Goal: Task Accomplishment & Management: Manage account settings

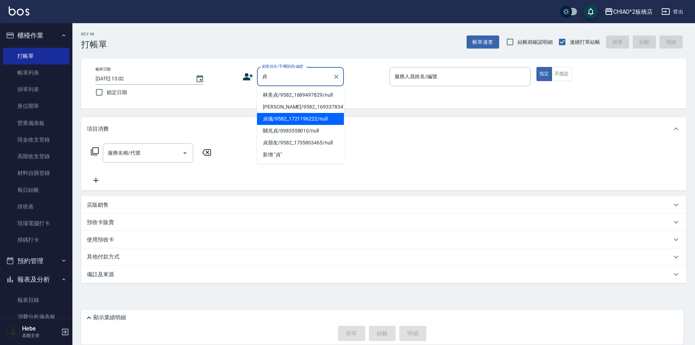
click at [281, 121] on li "貞儀/9582_1721196222/null" at bounding box center [300, 119] width 87 height 12
type input "貞儀/9582_1721196222/null"
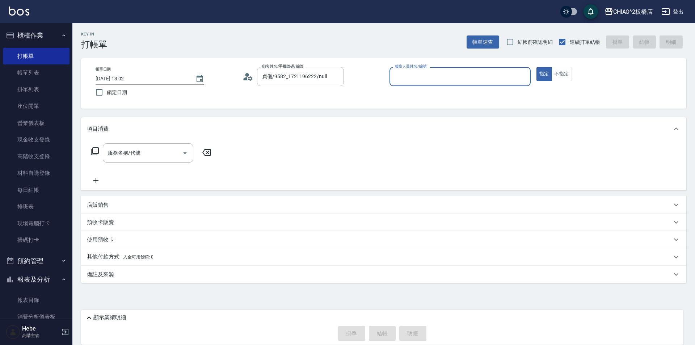
click at [416, 75] on input "服務人員姓名/編號" at bounding box center [460, 76] width 135 height 13
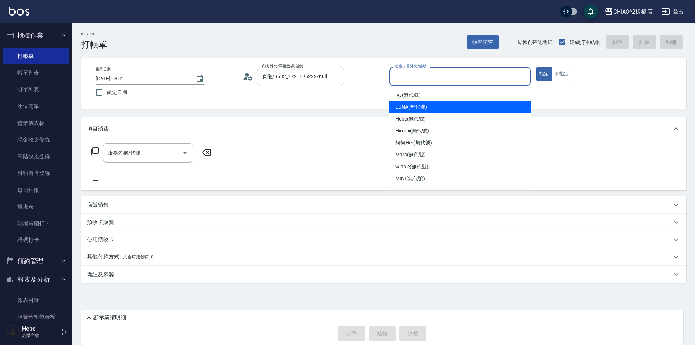
click at [403, 109] on span "LUNA (無代號)" at bounding box center [411, 107] width 32 height 8
type input "LUNA(無代號)"
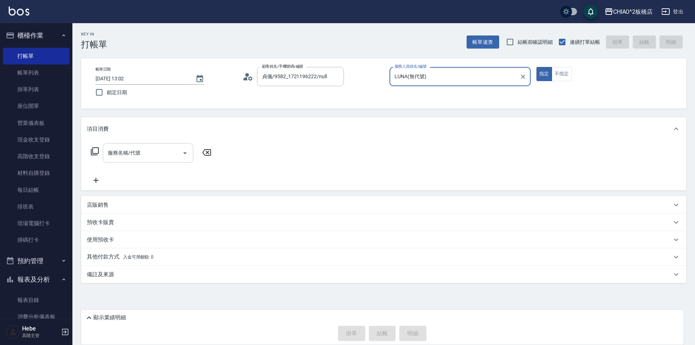
click at [164, 156] on input "服務名稱/代號" at bounding box center [142, 153] width 73 height 13
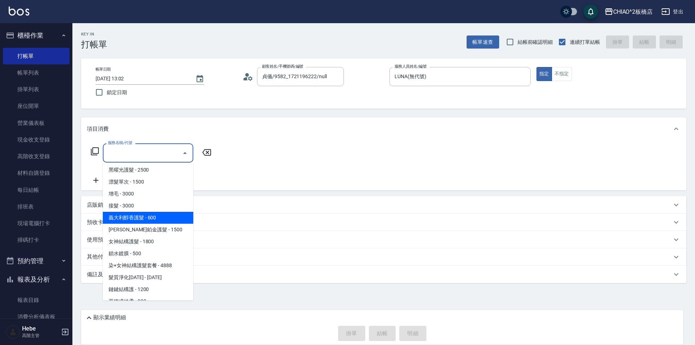
scroll to position [155, 0]
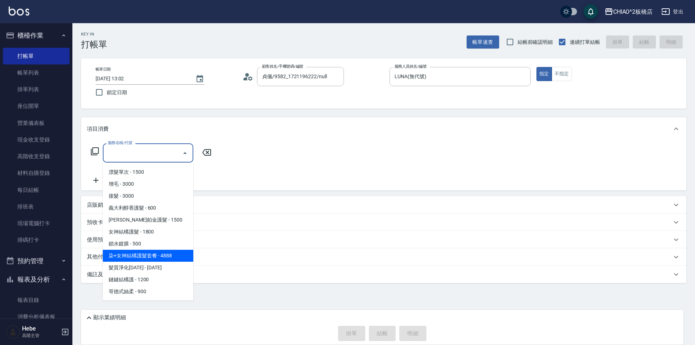
click at [151, 259] on span "染+女神結構護髮套餐 - 4888" at bounding box center [148, 256] width 91 height 12
type input "染+女神結構護髮套餐(126207)"
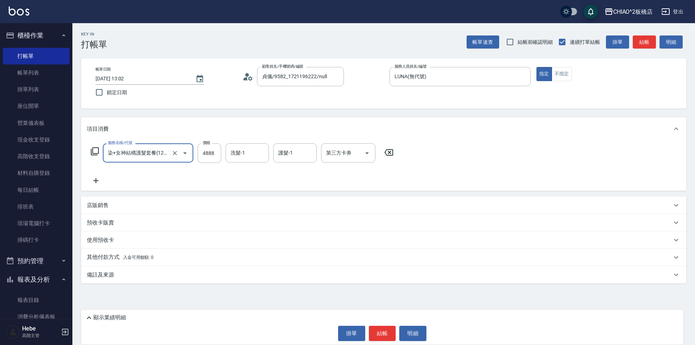
click at [117, 253] on p "其他付款方式 入金可用餘額: 0" at bounding box center [120, 257] width 67 height 8
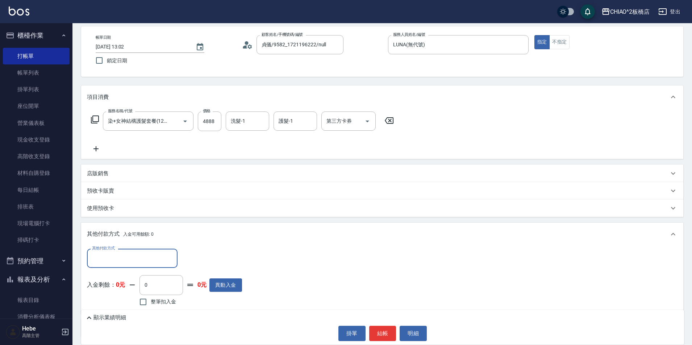
scroll to position [64, 0]
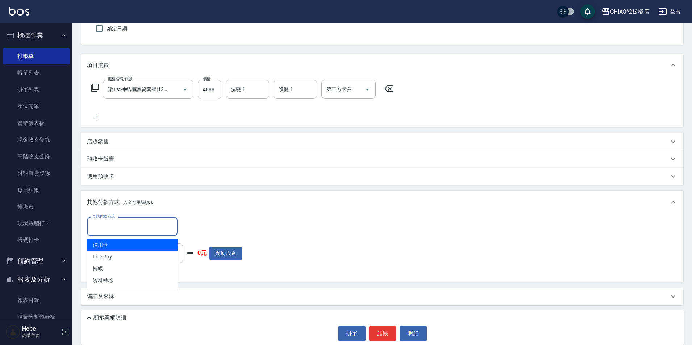
click at [100, 225] on input "其他付款方式" at bounding box center [132, 226] width 84 height 13
click at [112, 244] on span "信用卡" at bounding box center [132, 245] width 91 height 12
type input "信用卡"
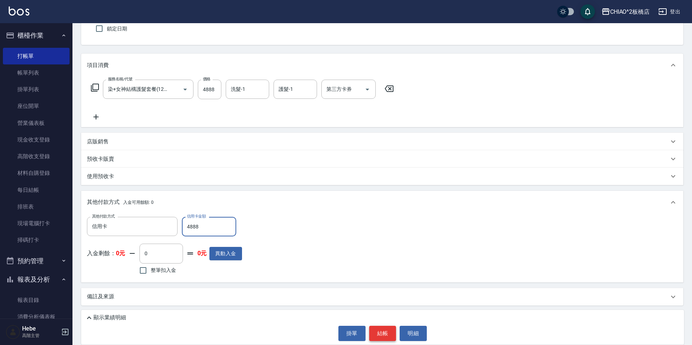
type input "4888"
click at [383, 328] on button "結帳" at bounding box center [382, 333] width 27 height 15
type input "2025/09/18 14:06"
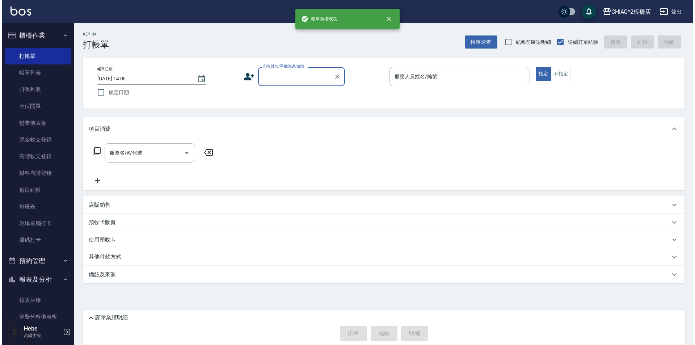
scroll to position [0, 0]
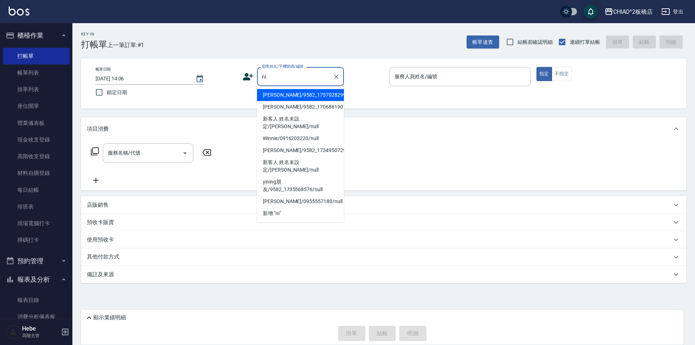
click at [266, 93] on li "hui nina/9582_1737028299/null" at bounding box center [300, 95] width 87 height 12
type input "hui nina/9582_1737028299/null"
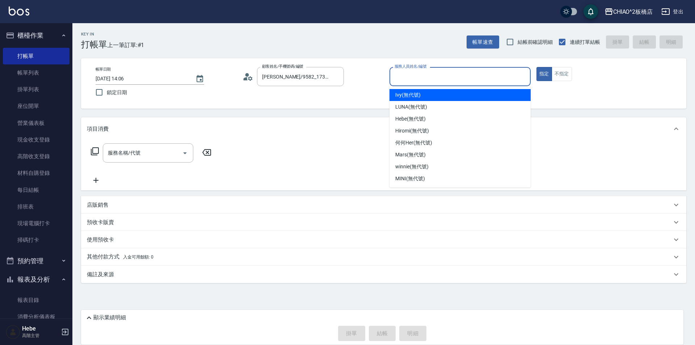
drag, startPoint x: 399, startPoint y: 74, endPoint x: 402, endPoint y: 95, distance: 21.6
click at [400, 76] on input "服務人員姓名/編號" at bounding box center [460, 76] width 135 height 13
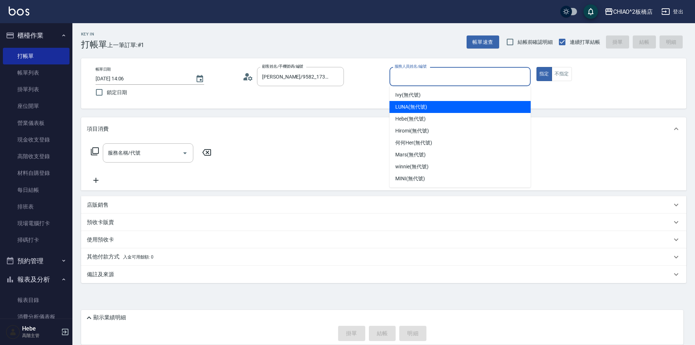
drag, startPoint x: 398, startPoint y: 105, endPoint x: 390, endPoint y: 108, distance: 8.8
click at [398, 104] on span "LUNA (無代號)" at bounding box center [411, 107] width 32 height 8
type input "LUNA(無代號)"
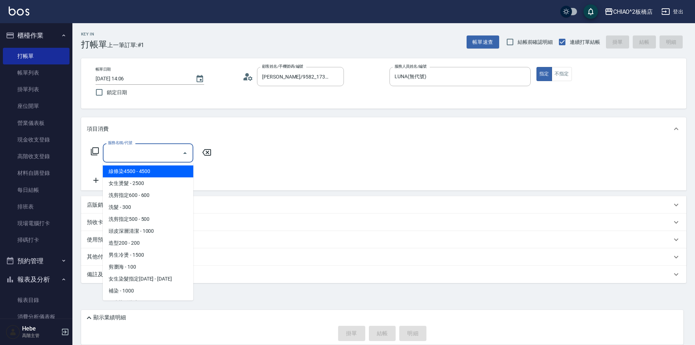
click at [143, 156] on input "服務名稱/代號" at bounding box center [142, 153] width 73 height 13
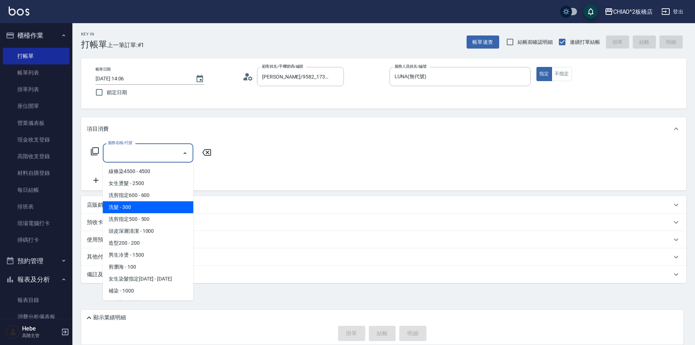
click at [137, 206] on span "洗髮 - 300" at bounding box center [148, 207] width 91 height 12
type input "洗髮(96679)"
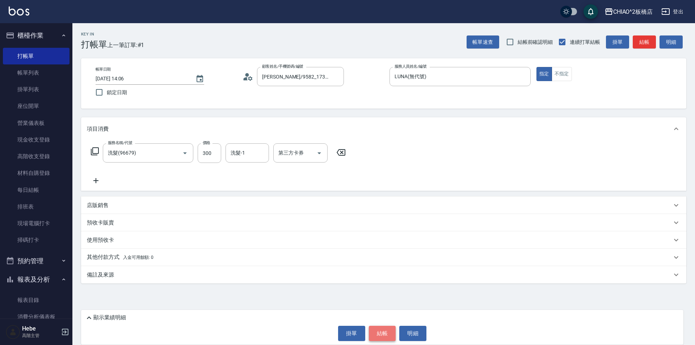
click at [383, 335] on button "結帳" at bounding box center [382, 333] width 27 height 15
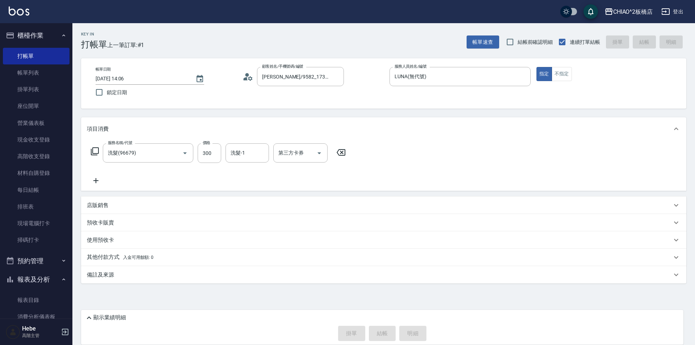
type input "[DATE] 14:07"
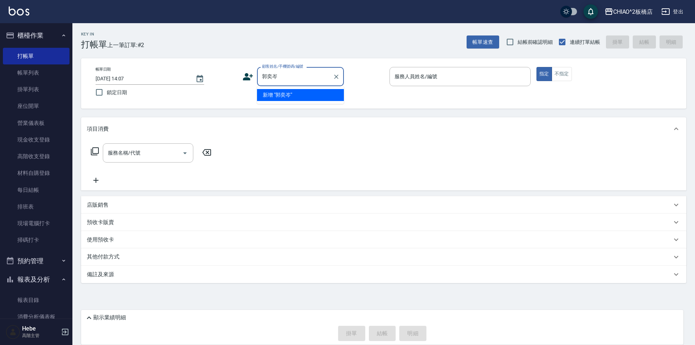
click at [295, 90] on li "新增 "郭奕岑"" at bounding box center [300, 95] width 87 height 12
type input "郭奕岑"
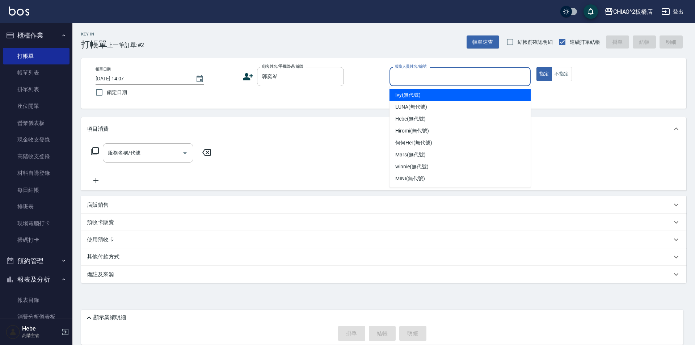
click at [407, 82] on input "服務人員姓名/編號" at bounding box center [460, 76] width 135 height 13
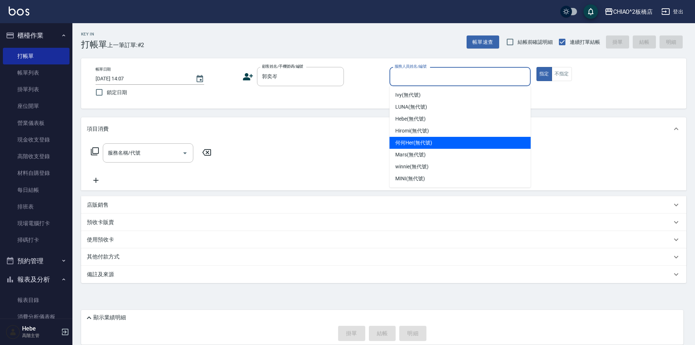
click at [415, 143] on span "何何Her (無代號)" at bounding box center [413, 143] width 37 height 8
type input "何何Her (無代號)"
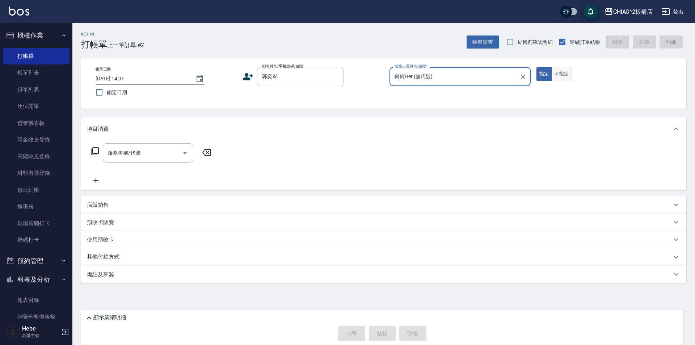
click at [558, 70] on button "不指定" at bounding box center [562, 74] width 20 height 14
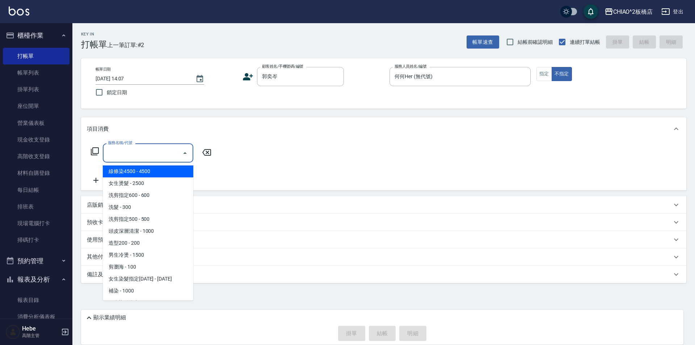
click at [139, 147] on input "服務名稱/代號" at bounding box center [142, 153] width 73 height 13
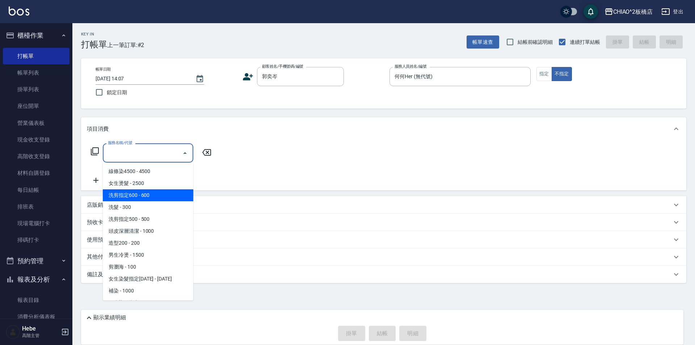
click at [126, 196] on span "洗剪指定600 - 600" at bounding box center [148, 195] width 91 height 12
type input "洗剪指定600(96678)"
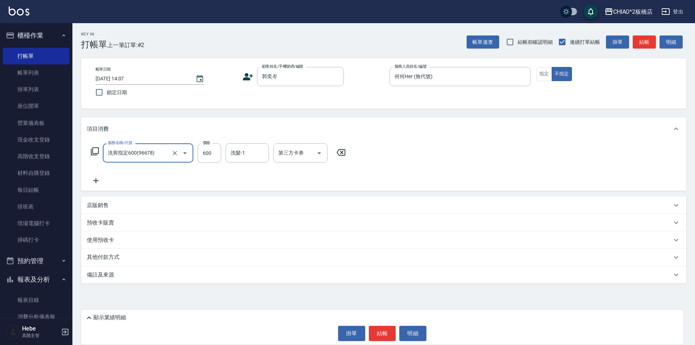
click at [99, 179] on icon at bounding box center [96, 180] width 18 height 9
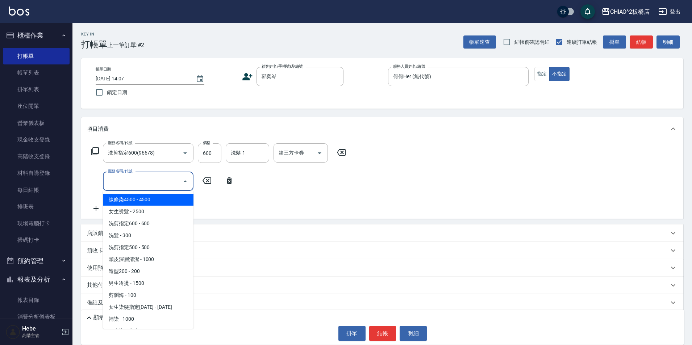
click at [120, 178] on input "服務名稱/代號" at bounding box center [142, 181] width 73 height 13
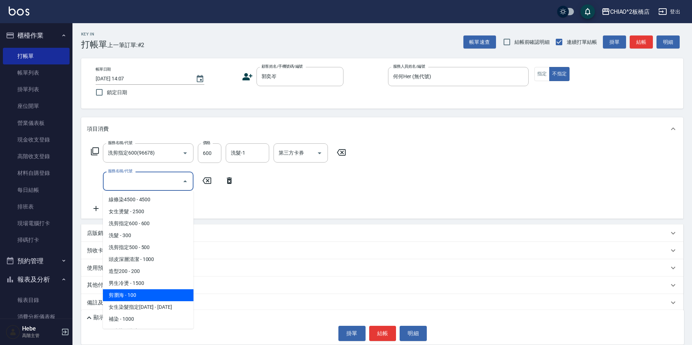
click at [142, 297] on span "剪瀏海 - 100" at bounding box center [148, 295] width 91 height 12
type input "剪瀏海(96690)"
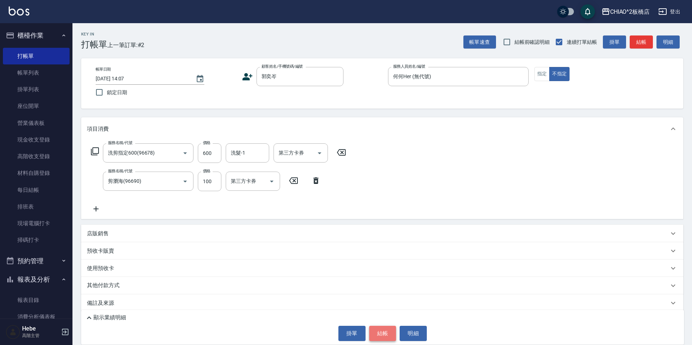
click at [381, 331] on button "結帳" at bounding box center [382, 333] width 27 height 15
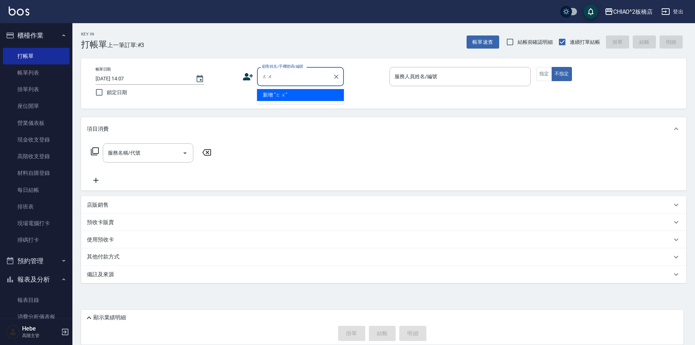
type input "兔"
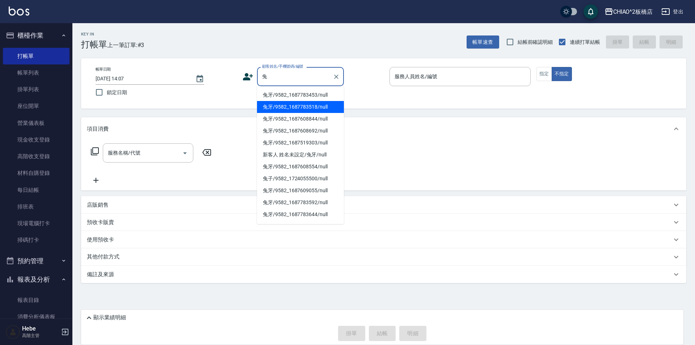
click at [299, 101] on li "兔牙/9582_1687783518/null" at bounding box center [300, 107] width 87 height 12
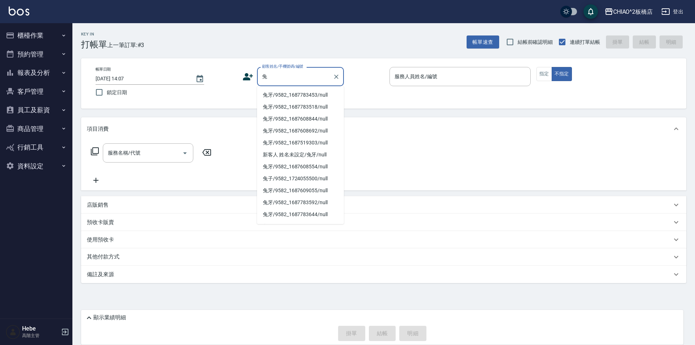
click at [303, 98] on li "兔牙/9582_1687783453/null" at bounding box center [300, 95] width 87 height 12
type input "兔牙/9582_1687783453/null"
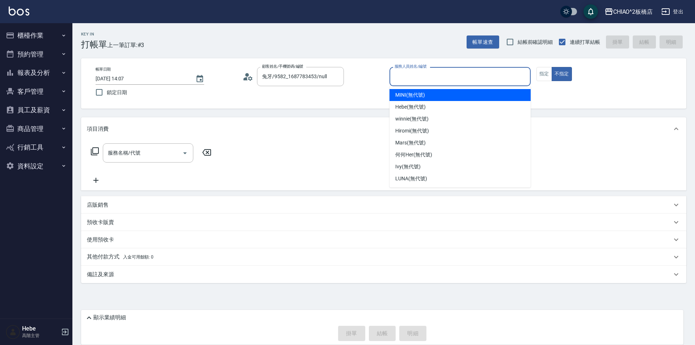
click at [406, 80] on input "服務人員姓名/編號" at bounding box center [460, 76] width 135 height 13
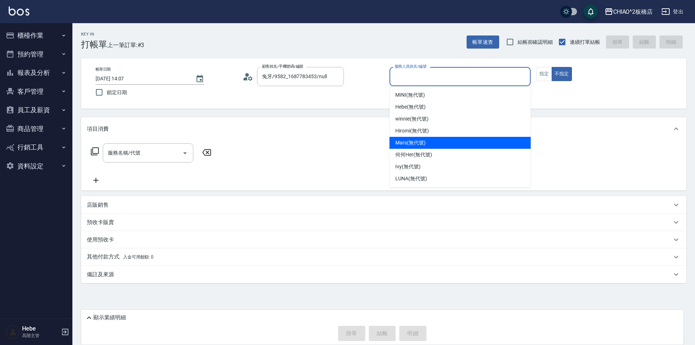
drag, startPoint x: 411, startPoint y: 146, endPoint x: 485, endPoint y: 111, distance: 81.0
click at [414, 145] on span "Mars (無代號)" at bounding box center [410, 143] width 30 height 8
type input "Mars(無代號)"
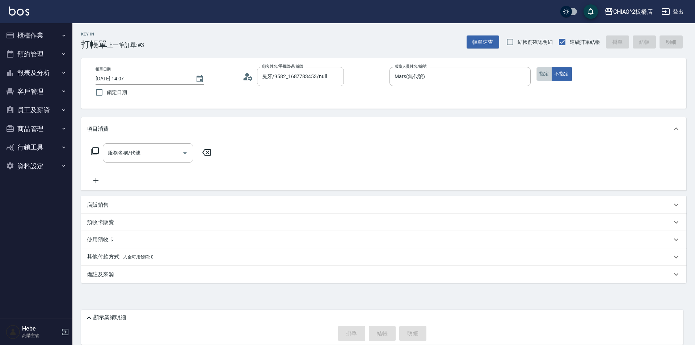
drag, startPoint x: 543, startPoint y: 71, endPoint x: 380, endPoint y: 108, distance: 167.9
click at [540, 73] on button "指定" at bounding box center [545, 74] width 16 height 14
click at [125, 152] on input "服務名稱/代號" at bounding box center [142, 153] width 73 height 13
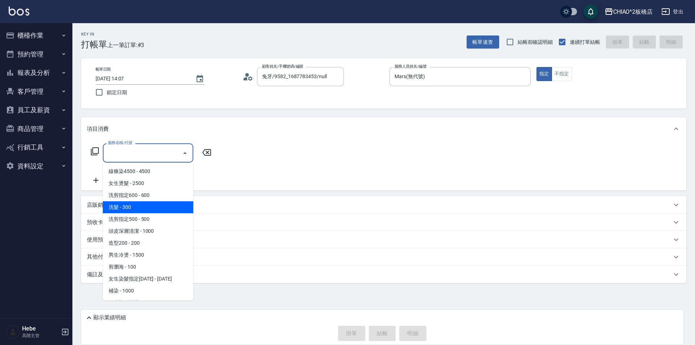
click at [137, 205] on span "洗髮 - 300" at bounding box center [148, 207] width 91 height 12
type input "洗髮(96679)"
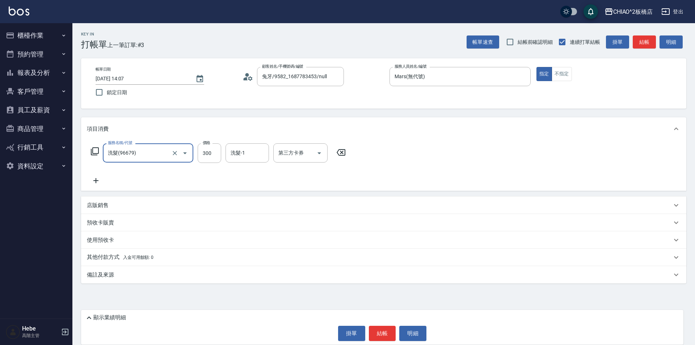
drag, startPoint x: 378, startPoint y: 334, endPoint x: 364, endPoint y: 334, distance: 13.4
click at [376, 334] on button "結帳" at bounding box center [382, 333] width 27 height 15
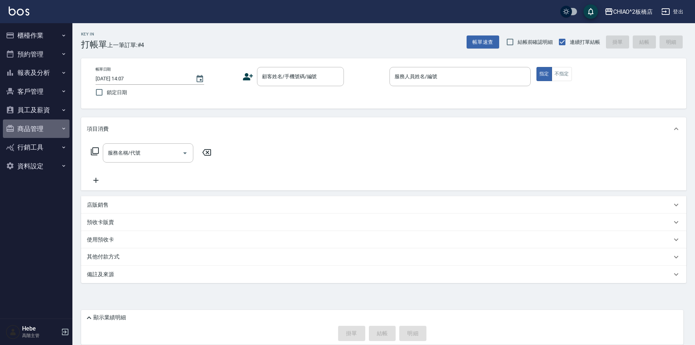
click at [25, 127] on button "商品管理" at bounding box center [36, 129] width 67 height 19
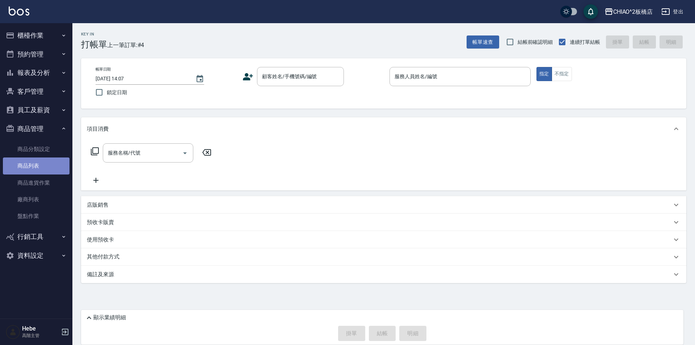
click at [37, 163] on link "商品列表" at bounding box center [36, 166] width 67 height 17
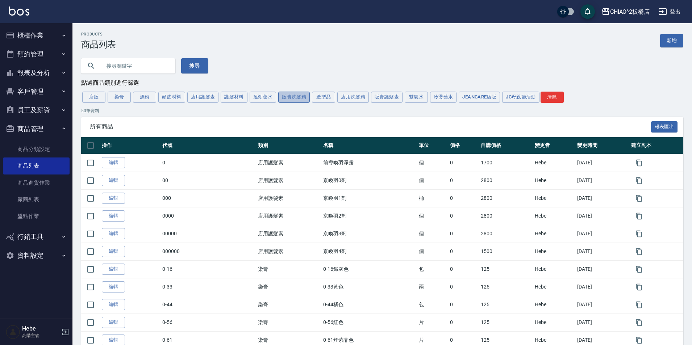
click at [287, 99] on button "販賣洗髮精" at bounding box center [294, 97] width 32 height 11
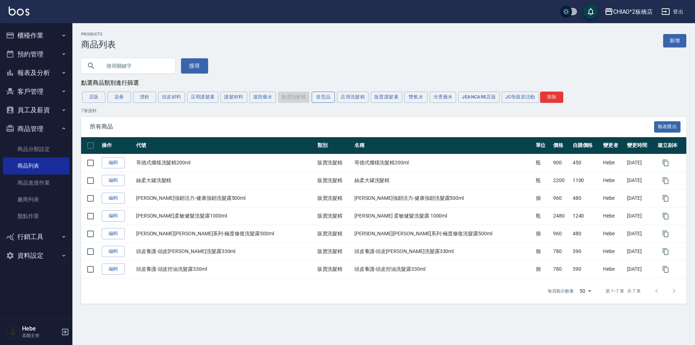
click at [323, 98] on button "造型品" at bounding box center [323, 97] width 23 height 11
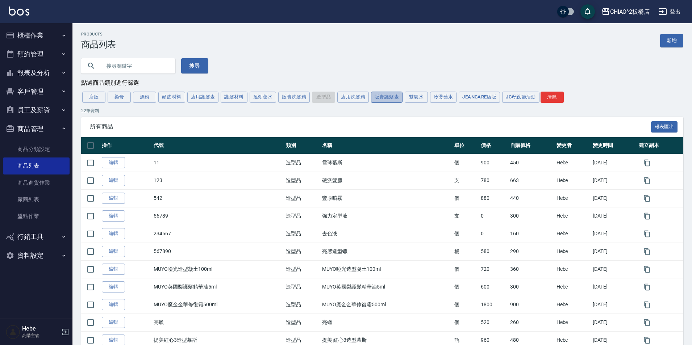
click at [388, 97] on button "販賣護髮素" at bounding box center [387, 97] width 32 height 11
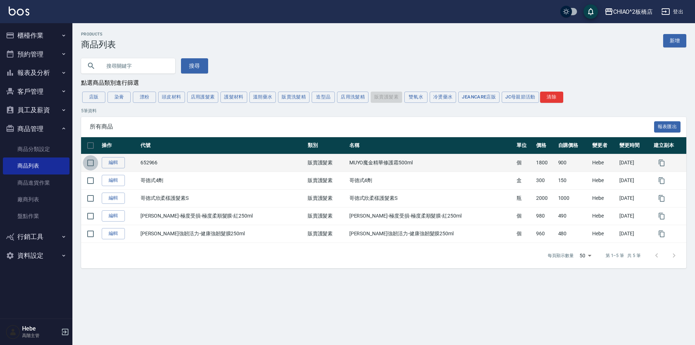
click at [88, 164] on input "checkbox" at bounding box center [90, 162] width 15 height 15
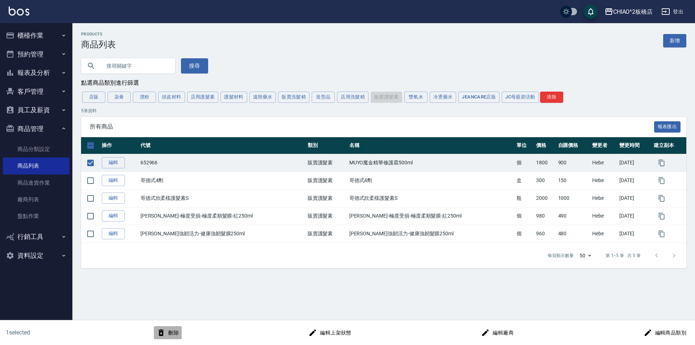
click at [172, 332] on button "刪除" at bounding box center [168, 332] width 28 height 13
checkbox input "false"
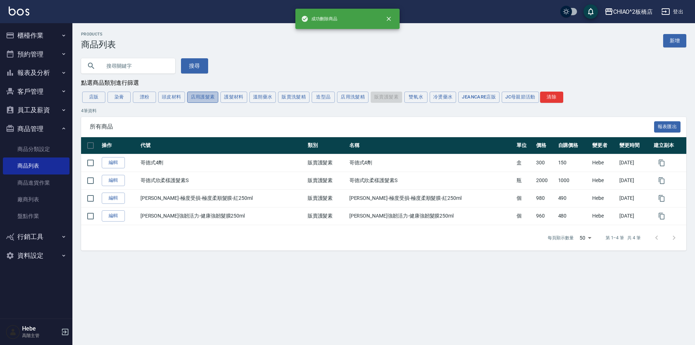
click at [206, 101] on button "店用護髮素" at bounding box center [203, 97] width 32 height 11
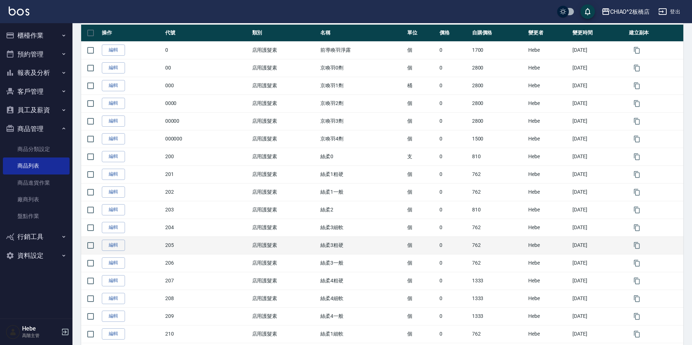
scroll to position [0, 0]
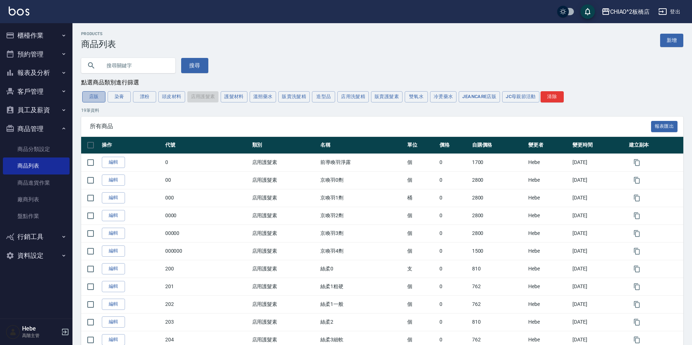
click at [93, 98] on button "店販" at bounding box center [93, 96] width 23 height 11
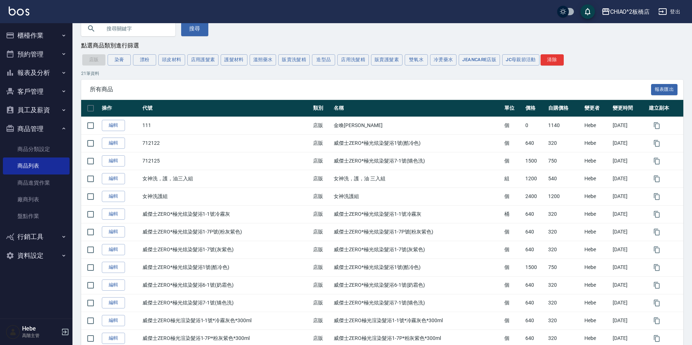
scroll to position [36, 0]
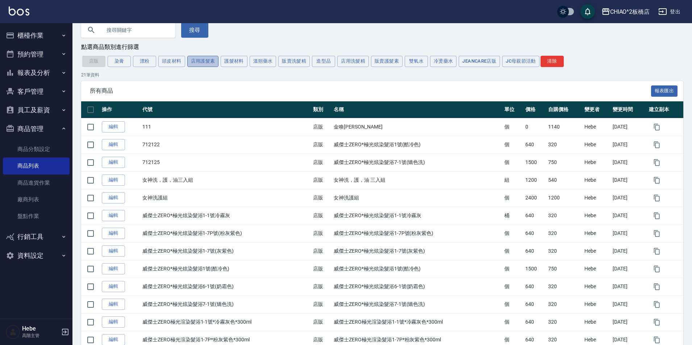
click at [195, 62] on button "店用護髮素" at bounding box center [203, 61] width 32 height 11
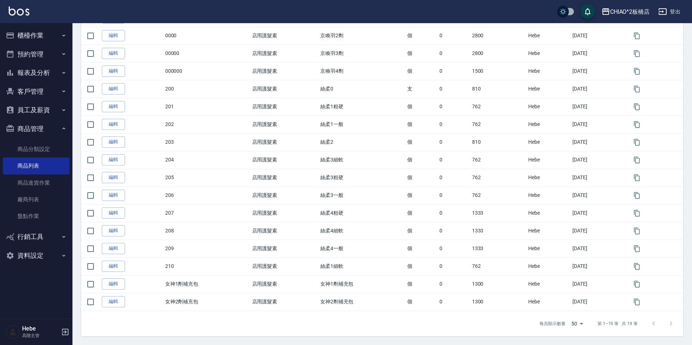
scroll to position [0, 0]
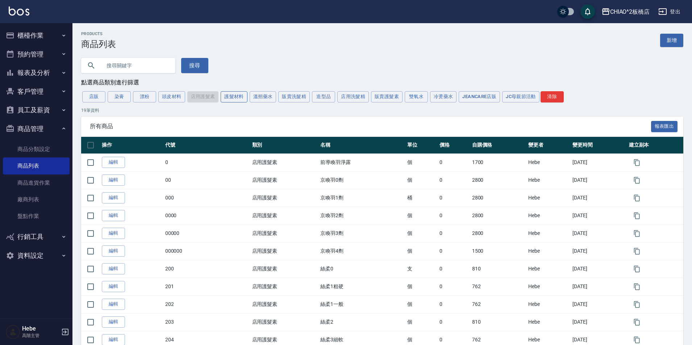
click at [240, 97] on button "護髮材料" at bounding box center [234, 96] width 27 height 11
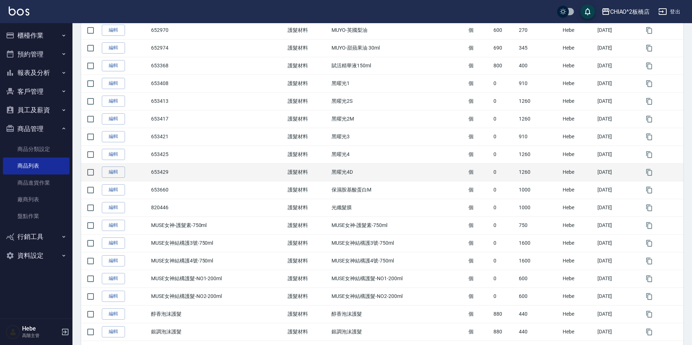
scroll to position [164, 0]
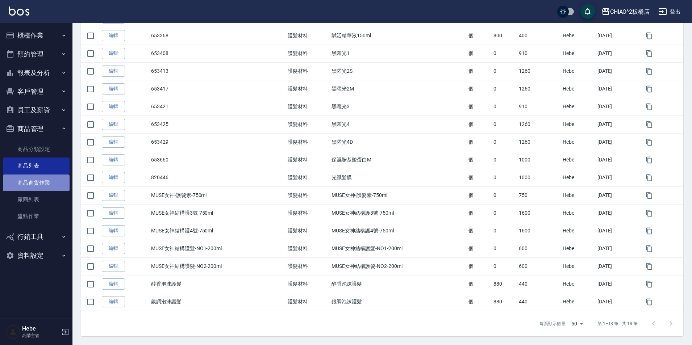
click at [56, 183] on link "商品進貨作業" at bounding box center [36, 183] width 67 height 17
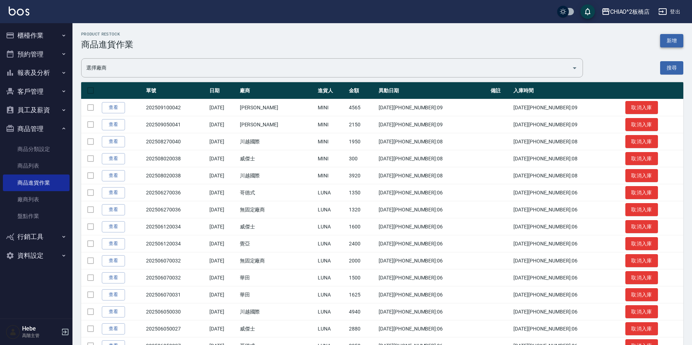
click at [665, 39] on button "新增" at bounding box center [671, 40] width 23 height 13
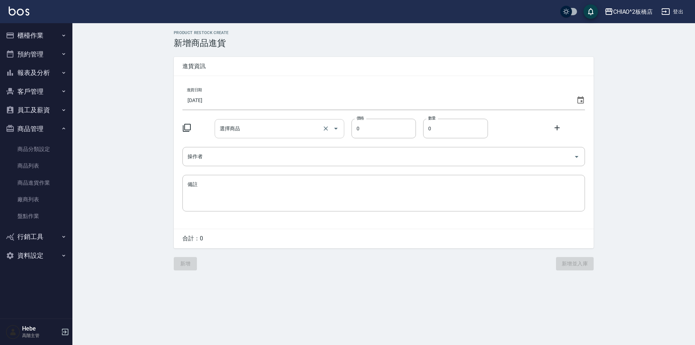
click at [263, 129] on input "選擇商品" at bounding box center [269, 128] width 102 height 13
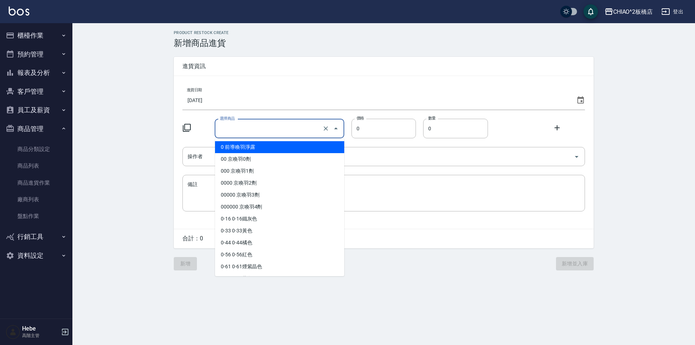
click at [185, 129] on icon at bounding box center [187, 128] width 8 height 8
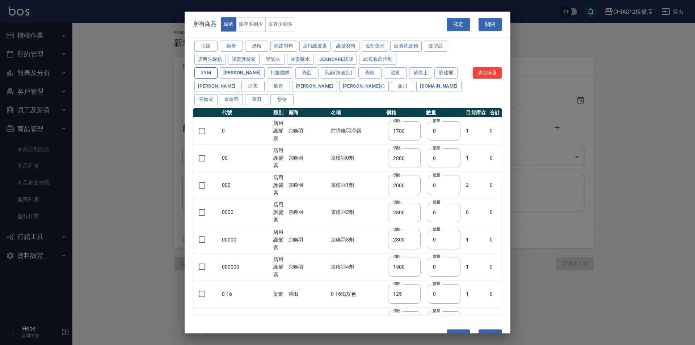
click at [214, 72] on button "ZYM" at bounding box center [205, 72] width 23 height 11
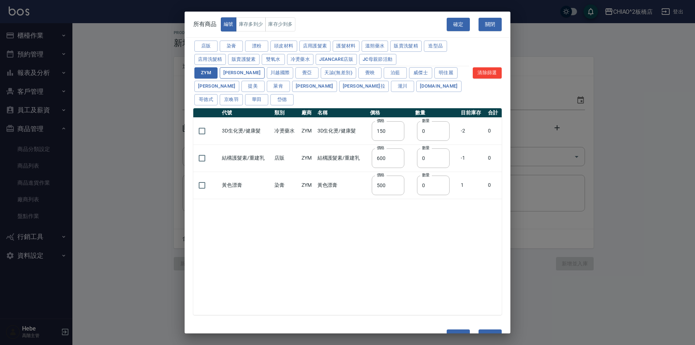
type input "150"
type input "600"
type input "500"
click at [345, 48] on button "護髮材料" at bounding box center [346, 46] width 27 height 11
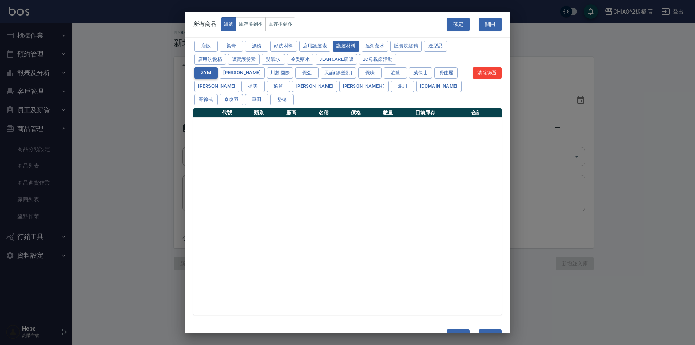
click at [208, 73] on button "ZYM" at bounding box center [205, 72] width 23 height 11
click at [486, 67] on button "清除篩選" at bounding box center [487, 72] width 29 height 11
click at [495, 20] on button "關閉" at bounding box center [490, 24] width 23 height 13
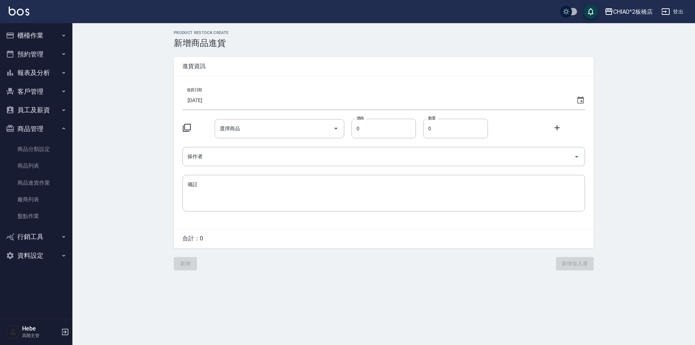
click at [492, 21] on div "CHIAO^2板橋店 登出" at bounding box center [347, 11] width 695 height 23
click at [277, 127] on input "選擇商品" at bounding box center [269, 128] width 102 height 13
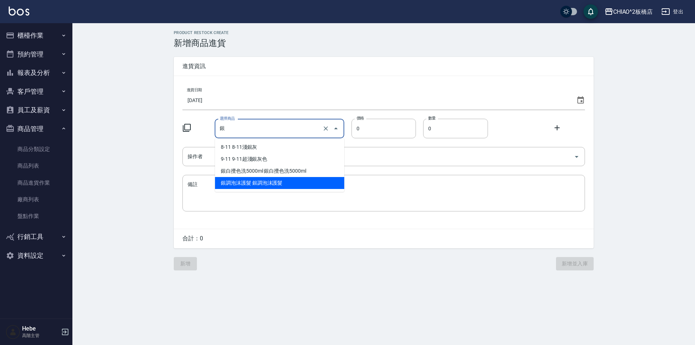
click at [265, 183] on li "銀調泡沫護髮 銀調泡沫護髮" at bounding box center [279, 183] width 129 height 12
type input "銀調泡沫護髮 銀調泡沫護髮"
type input "440"
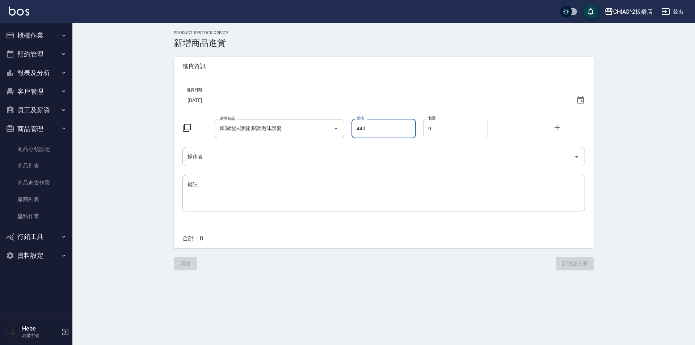
click at [437, 130] on input "0" at bounding box center [455, 129] width 65 height 20
click at [243, 164] on div "操作者" at bounding box center [384, 156] width 403 height 19
type input "04"
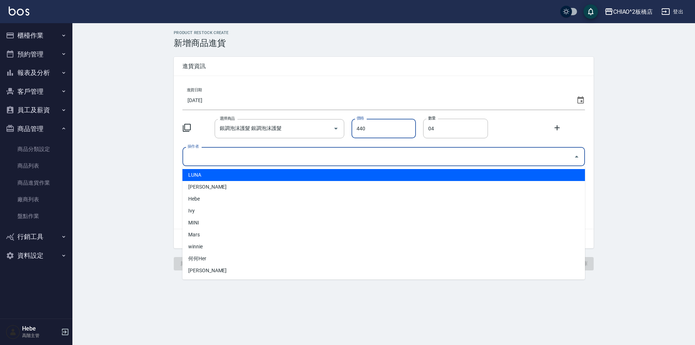
click at [223, 179] on li "LUNA" at bounding box center [384, 175] width 403 height 12
type input "LUNA"
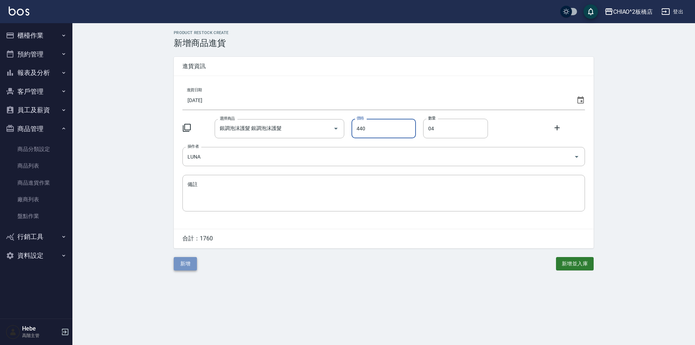
click at [180, 265] on button "新增" at bounding box center [185, 263] width 23 height 13
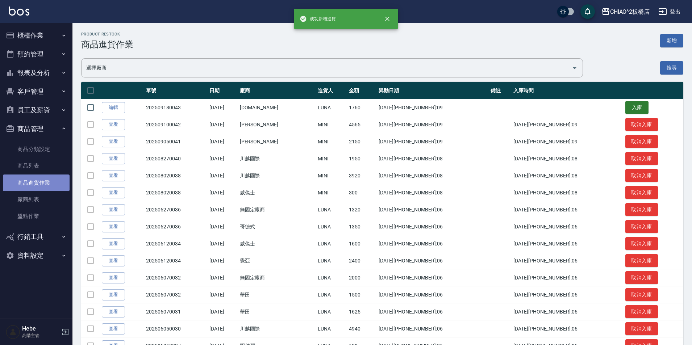
click at [36, 184] on link "商品進貨作業" at bounding box center [36, 183] width 67 height 17
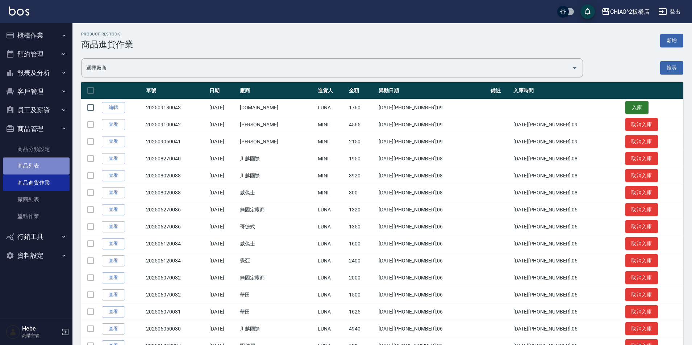
click at [45, 162] on link "商品列表" at bounding box center [36, 166] width 67 height 17
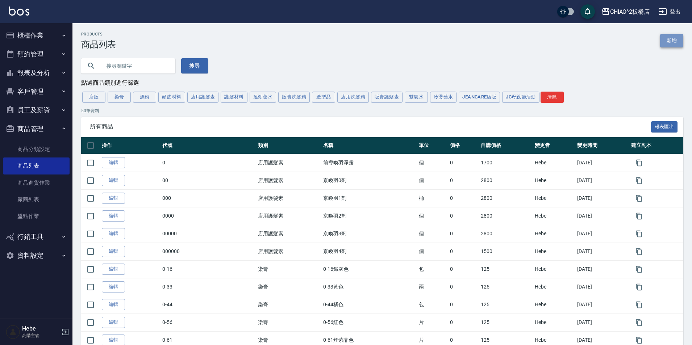
click at [663, 40] on link "新增" at bounding box center [671, 40] width 23 height 13
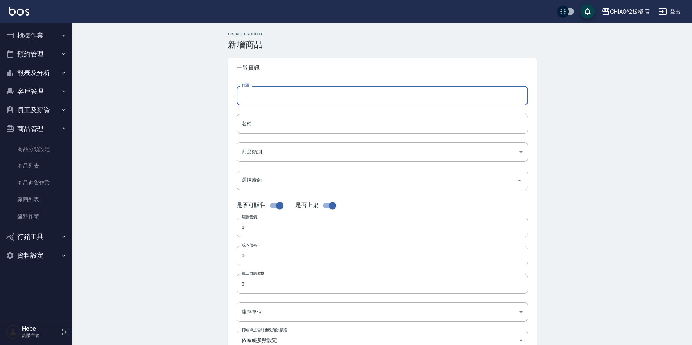
click at [275, 96] on input "代號" at bounding box center [381, 96] width 291 height 20
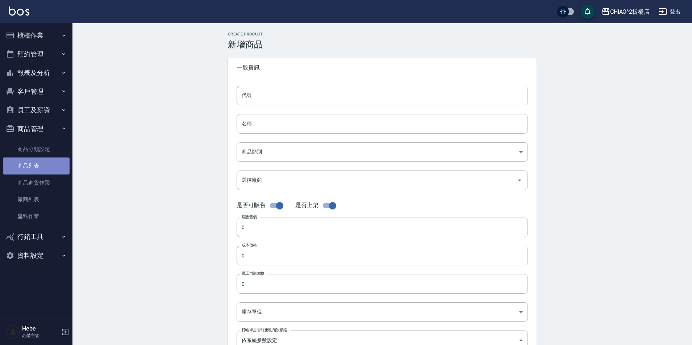
click at [37, 168] on link "商品列表" at bounding box center [36, 166] width 67 height 17
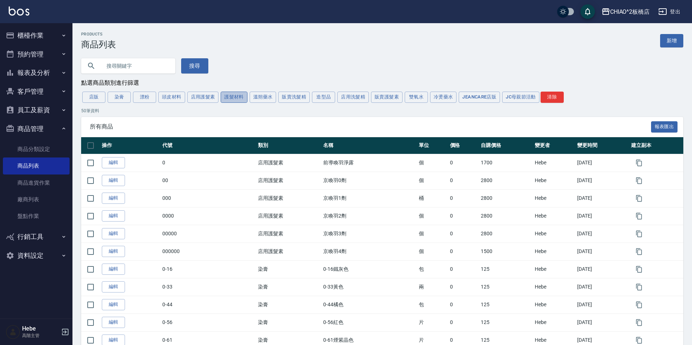
click at [232, 95] on button "護髮材料" at bounding box center [234, 97] width 27 height 11
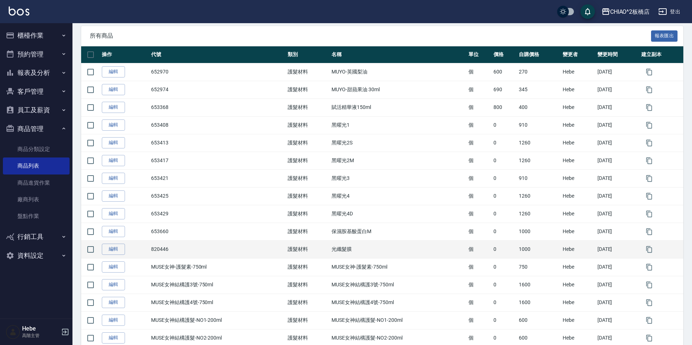
scroll to position [164, 0]
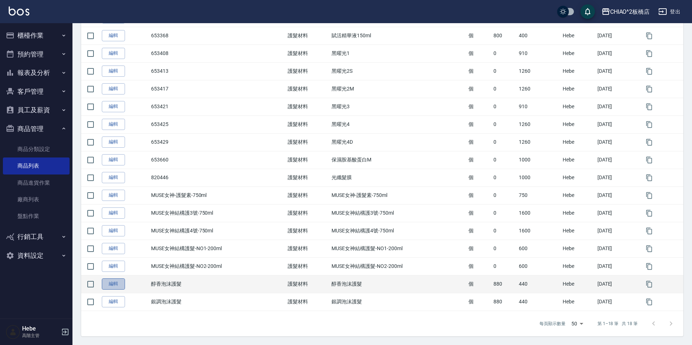
click at [113, 284] on link "編輯" at bounding box center [113, 283] width 23 height 11
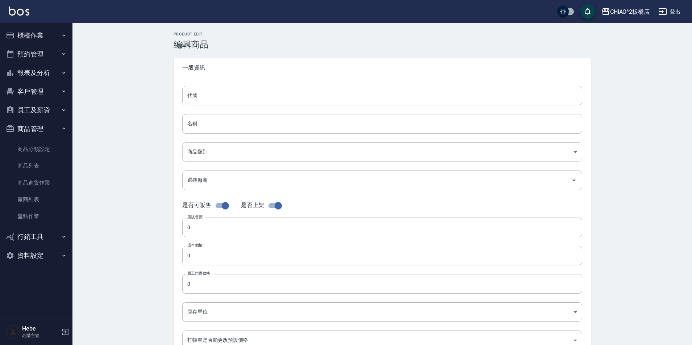
type input "醇香泡沫護髮"
type input "3130575d-6834-4ec7-bff1-a6672b4d8df6"
type input "[DOMAIN_NAME] [DOMAIN_NAME]"
type input "880"
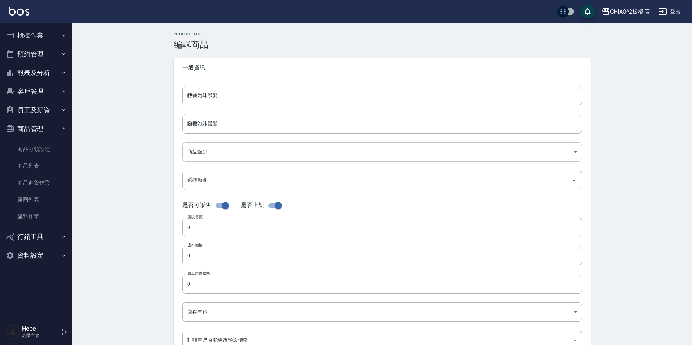
type input "440"
type input "個"
type input "UNSET"
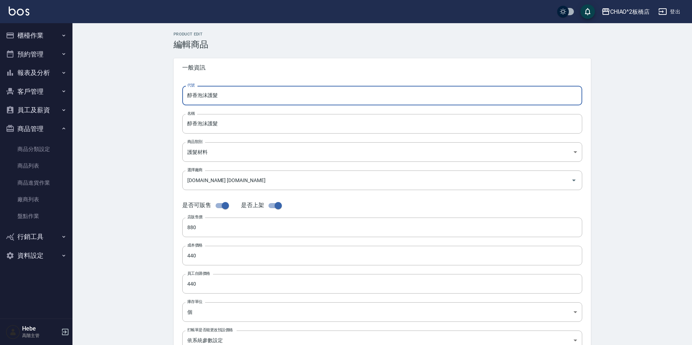
drag, startPoint x: 197, startPoint y: 97, endPoint x: 172, endPoint y: 96, distance: 25.4
click at [172, 96] on div "Product Edit 編輯商品 一般資訊 代號 醇香泡沫護髮 代號 名稱 醇香泡沫護髮 名稱 商品類別 護髮材料 3130575d-6834-4ec7…" at bounding box center [382, 261] width 435 height 459
type input "花香泡沫護髮"
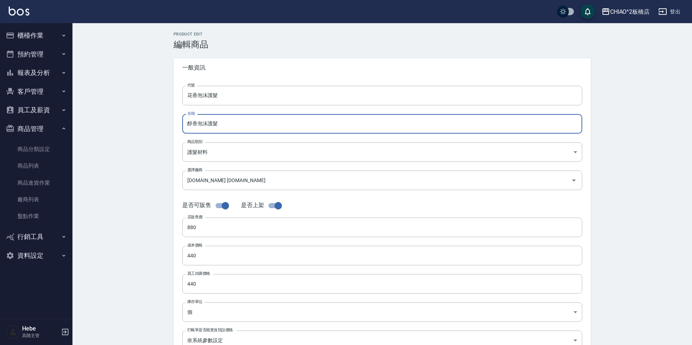
drag, startPoint x: 190, startPoint y: 124, endPoint x: 159, endPoint y: 124, distance: 31.1
click at [172, 125] on div "Product Edit 編輯商品 一般資訊 代號 花香泡沫護髮 代號 名稱 醇香泡沫護髮 名稱 商品類別 護髮材料 3130575d-6834-4ec7…" at bounding box center [382, 261] width 435 height 459
type input "花香泡沫護髮"
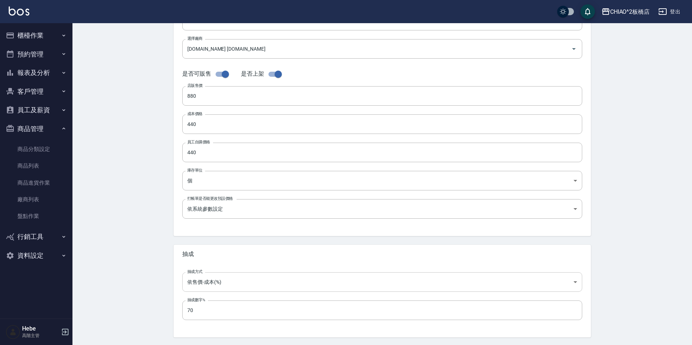
scroll to position [155, 0]
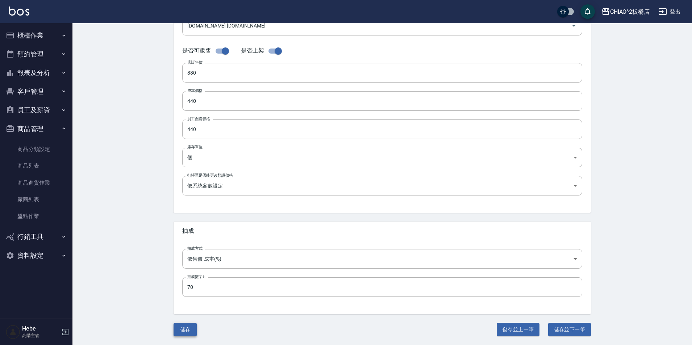
click at [179, 328] on button "儲存" at bounding box center [184, 329] width 23 height 13
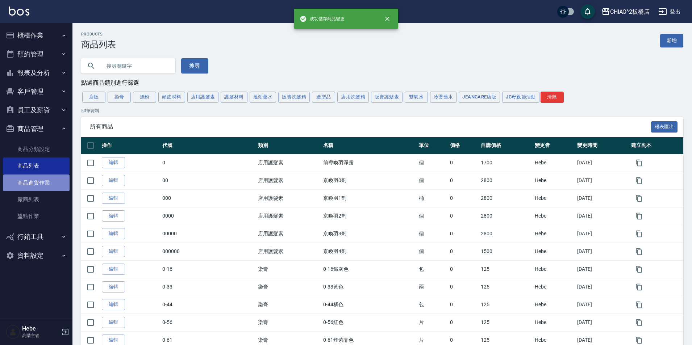
click at [30, 182] on link "商品進貨作業" at bounding box center [36, 183] width 67 height 17
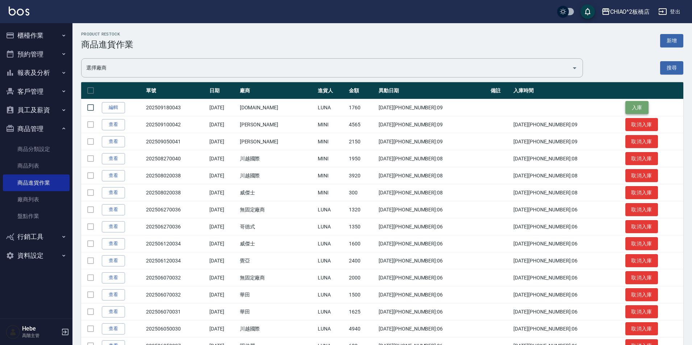
click at [625, 105] on button "入庫" at bounding box center [636, 107] width 23 height 13
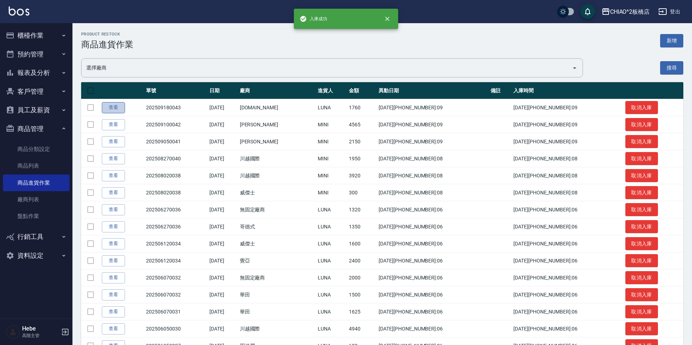
click at [118, 106] on link "查看" at bounding box center [113, 107] width 23 height 11
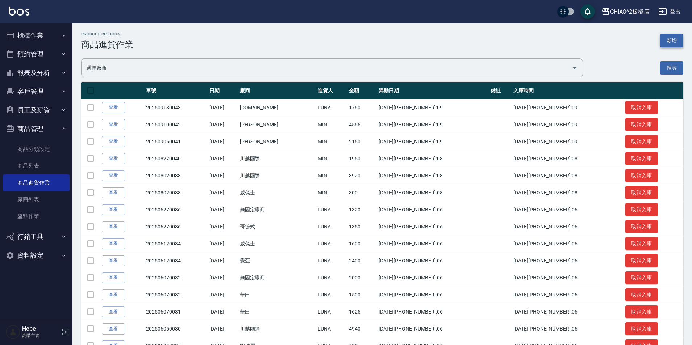
click at [672, 37] on button "新增" at bounding box center [671, 40] width 23 height 13
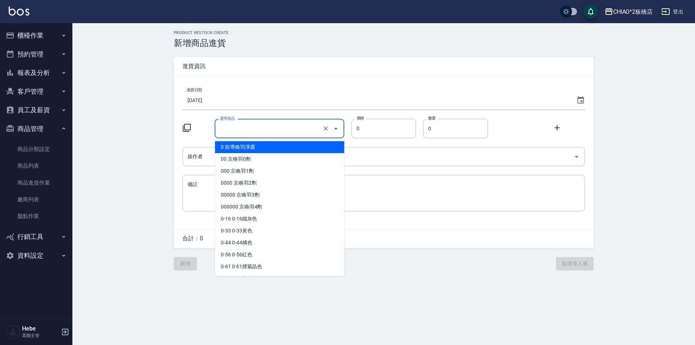
click at [265, 131] on input "選擇商品" at bounding box center [269, 128] width 102 height 13
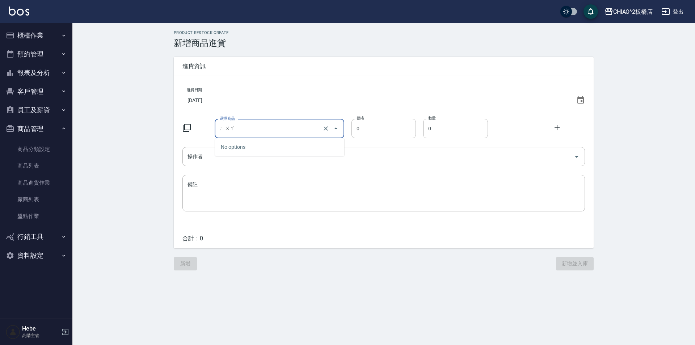
type input "花"
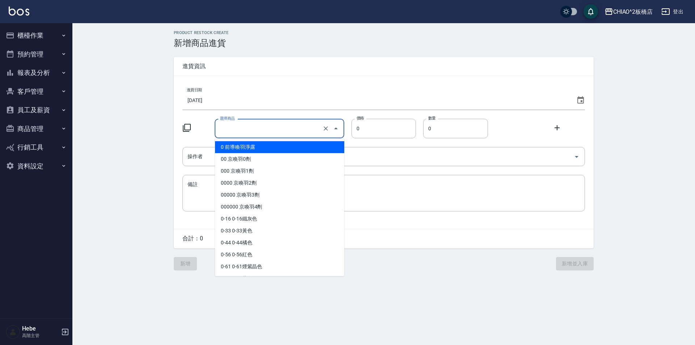
click at [249, 131] on input "選擇商品" at bounding box center [269, 128] width 102 height 13
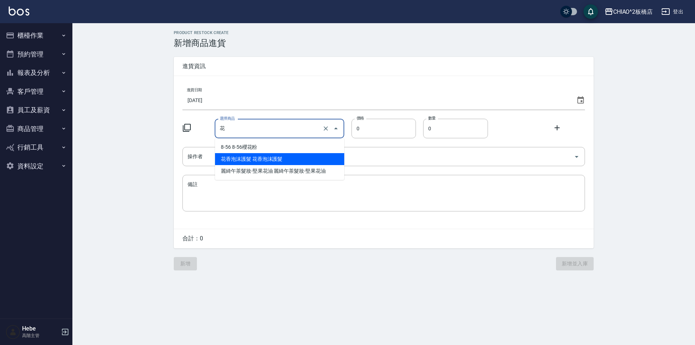
click at [242, 159] on li "花香泡沫護髮 花香泡沫護髮" at bounding box center [279, 159] width 129 height 12
type input "花香泡沫護髮 花香泡沫護髮"
type input "440"
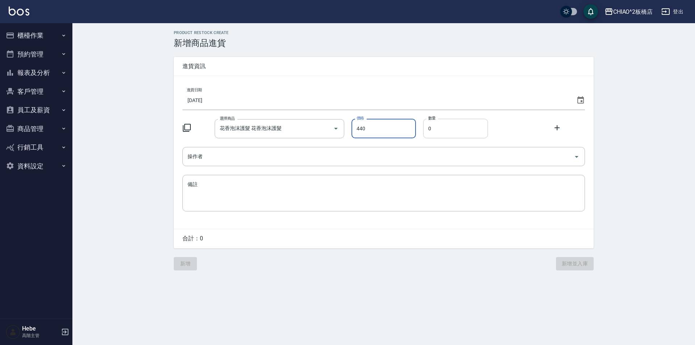
click at [437, 129] on input "0" at bounding box center [455, 129] width 65 height 20
type input "04"
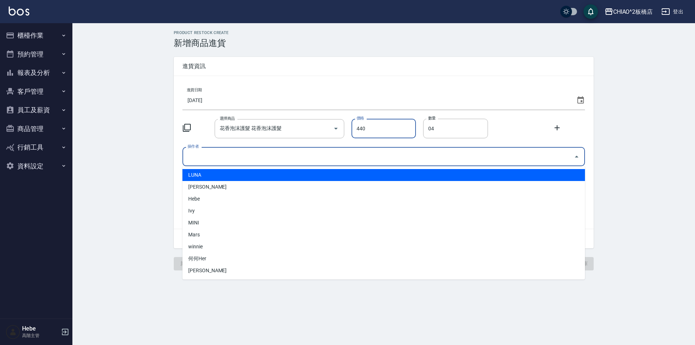
click at [215, 152] on input "操作者" at bounding box center [378, 156] width 385 height 13
click at [211, 181] on li "LUNA" at bounding box center [384, 175] width 403 height 12
type input "LUNA"
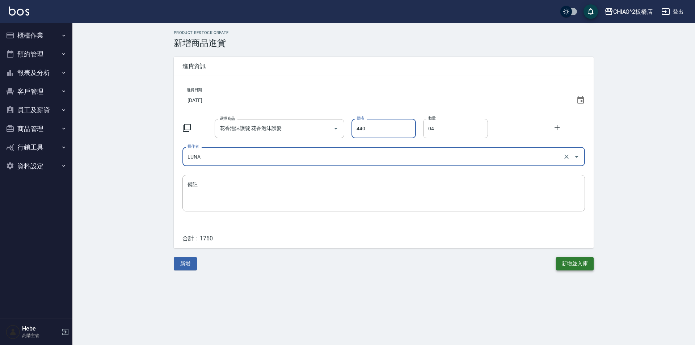
click at [567, 259] on button "新增並入庫" at bounding box center [575, 263] width 38 height 13
